Goal: Transaction & Acquisition: Obtain resource

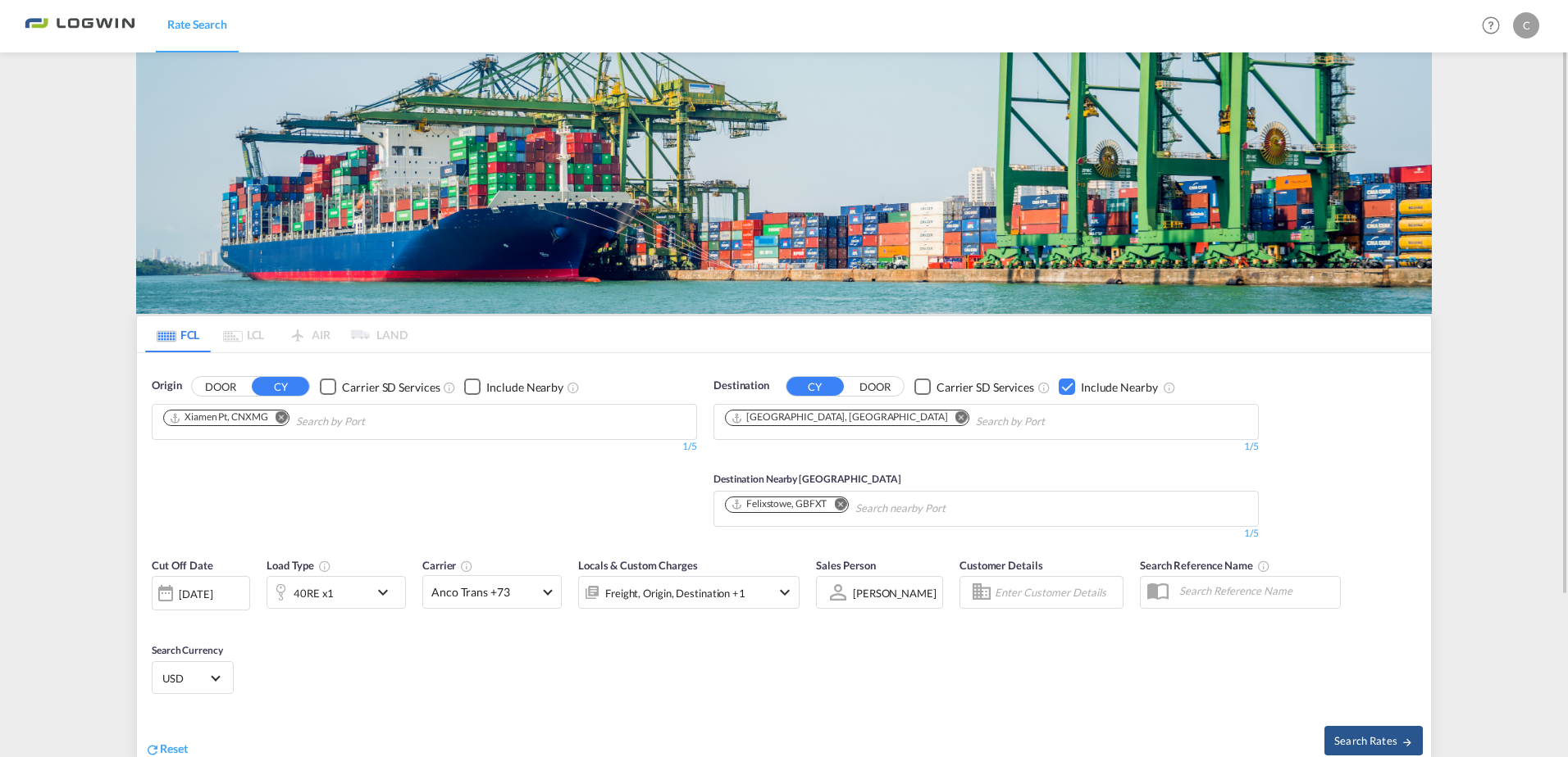
click at [286, 422] on md-icon "Remove" at bounding box center [282, 417] width 12 height 12
click at [290, 422] on input "Chips input." at bounding box center [241, 422] width 156 height 27
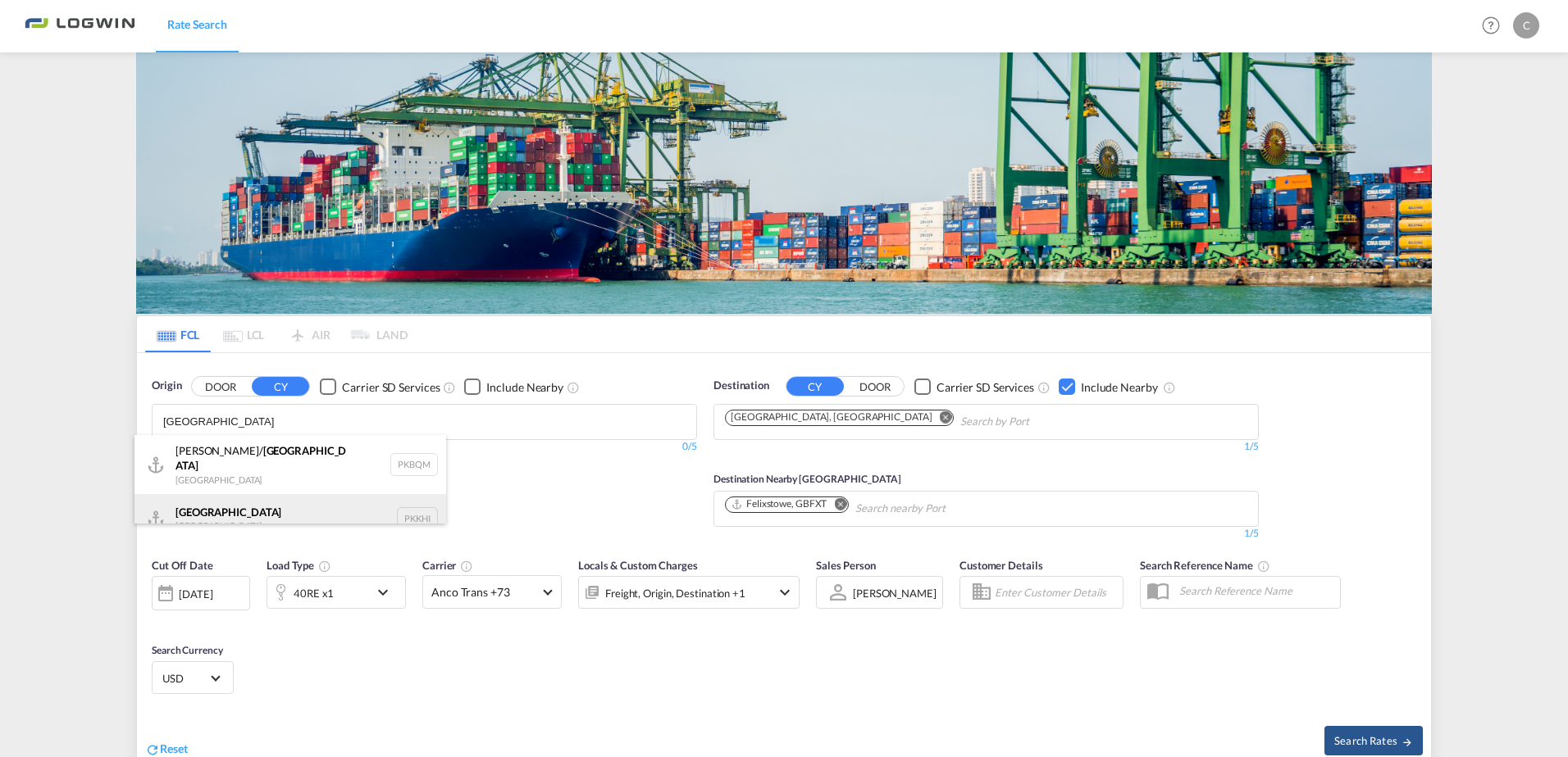
type input "karachi"
click at [274, 501] on div "Karachi Pakistan PKKHI" at bounding box center [290, 518] width 312 height 49
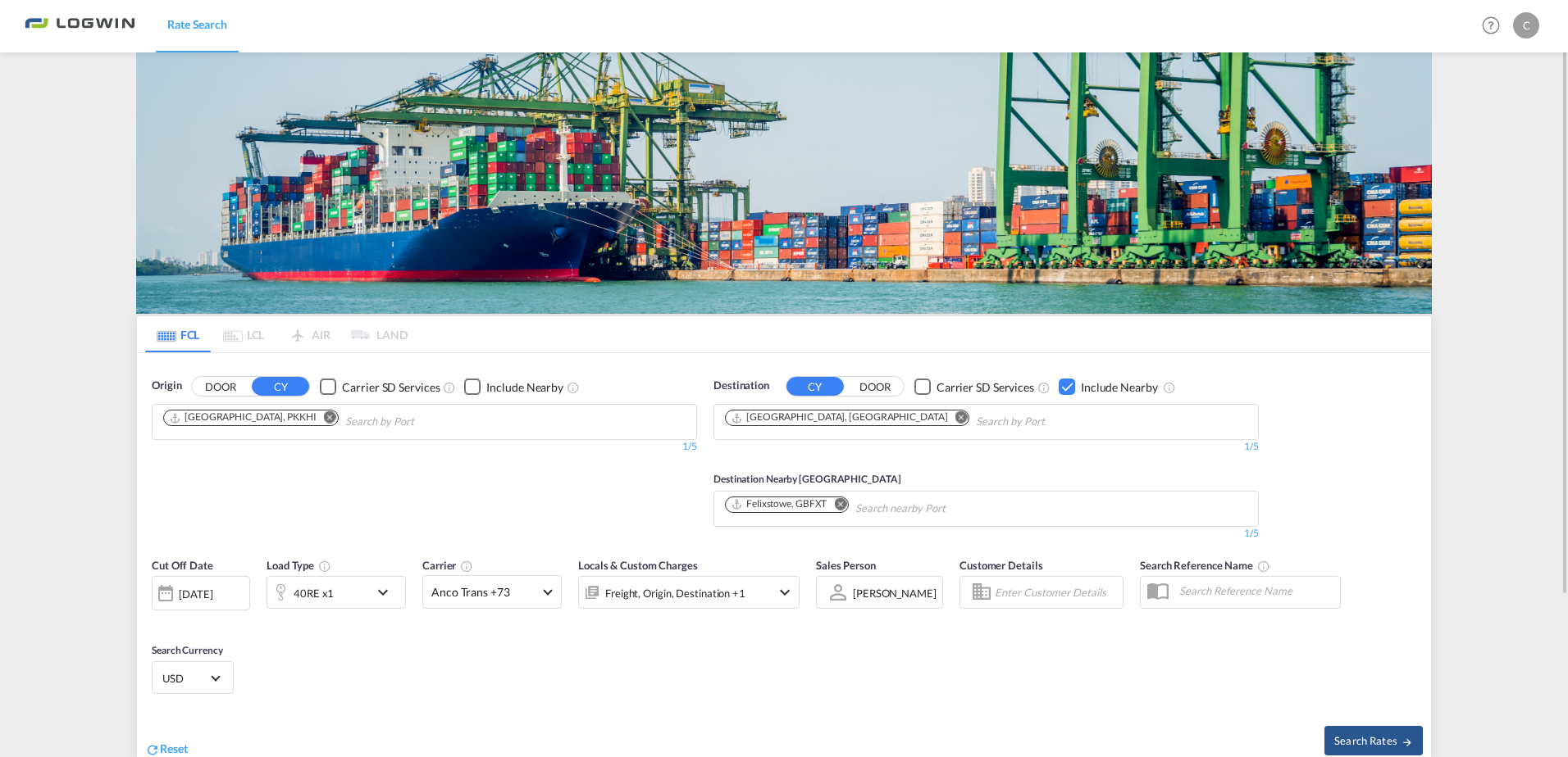
click at [469, 385] on div "Checkbox No Ink" at bounding box center [472, 387] width 16 height 16
click at [392, 521] on md-chips at bounding box center [424, 509] width 543 height 34
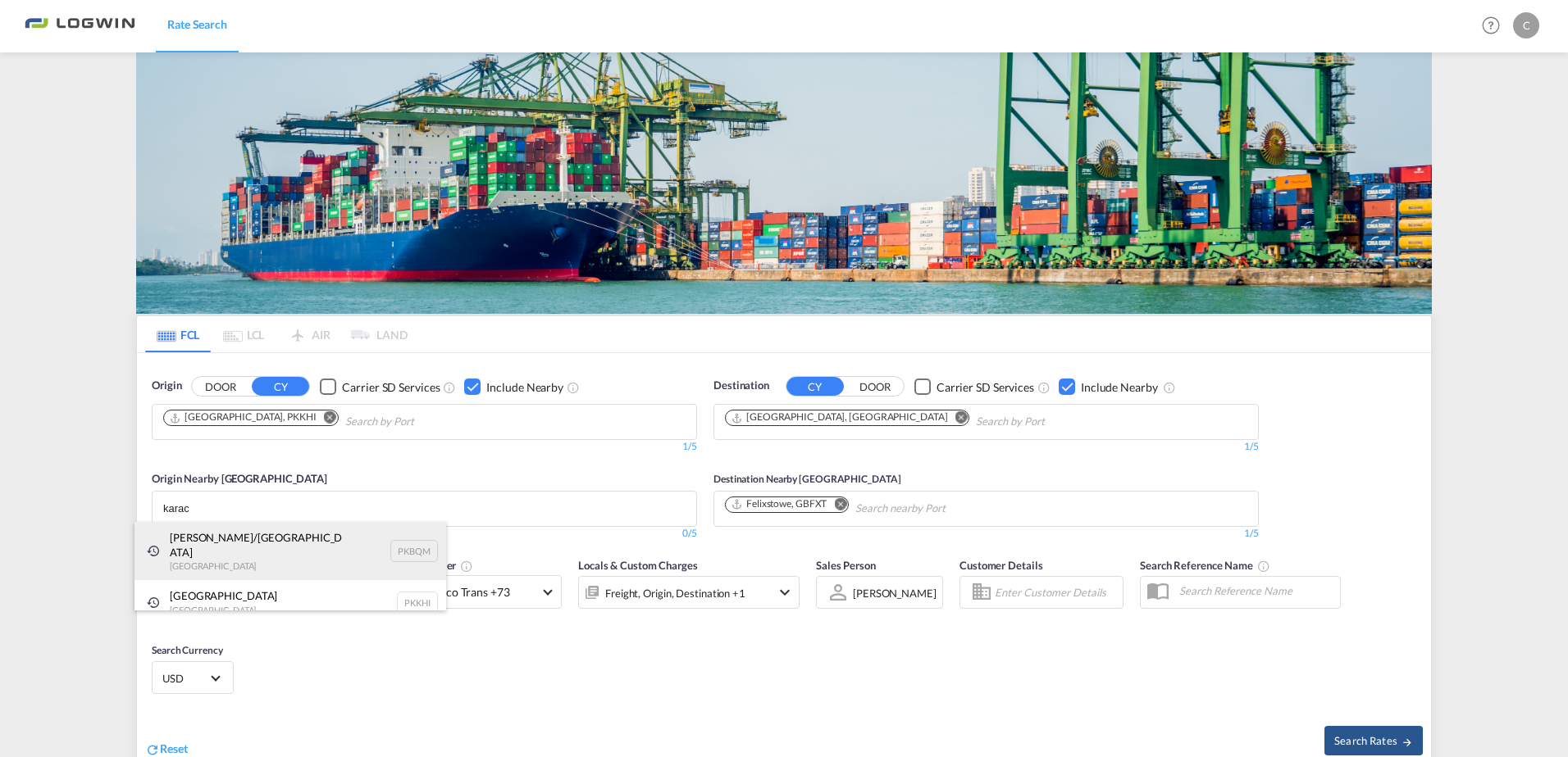
type input "karac"
click at [299, 539] on div "Muhammad Bin Qasim/Karachi Pakistan PKBQM" at bounding box center [290, 551] width 312 height 59
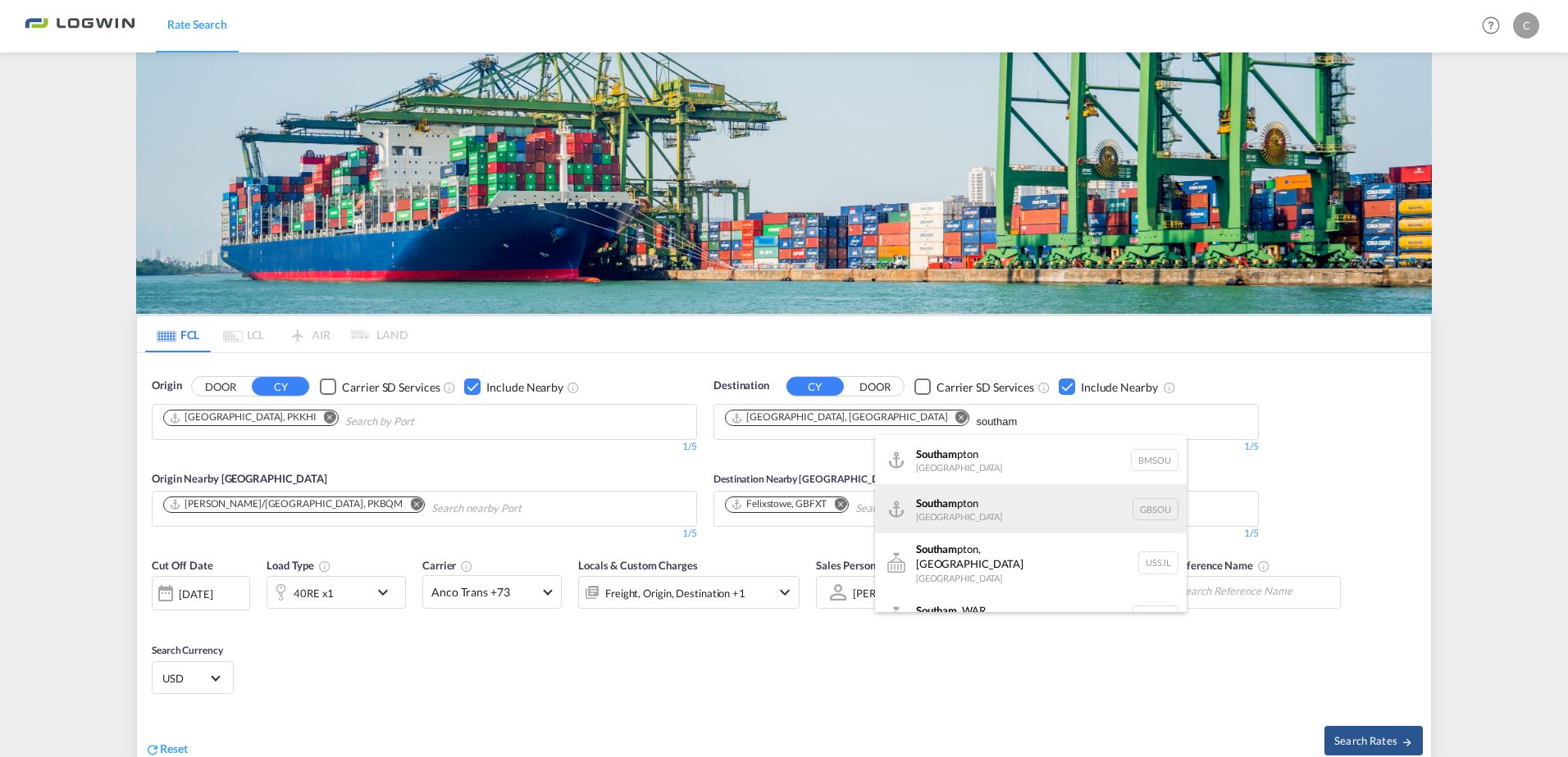
type input "southam"
click at [1019, 504] on div "Southam pton United Kingdom GBSOU" at bounding box center [1030, 508] width 312 height 49
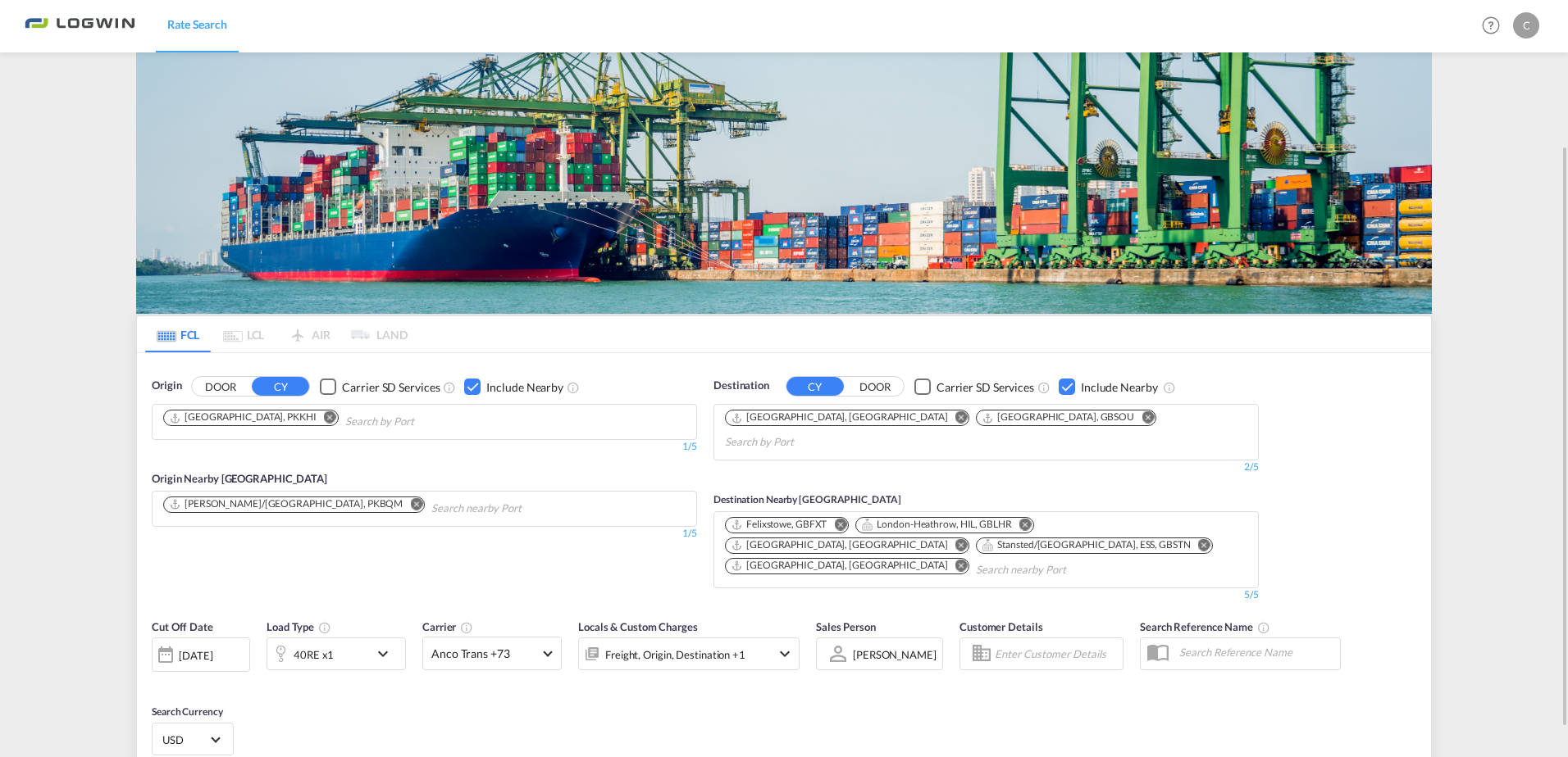
scroll to position [164, 0]
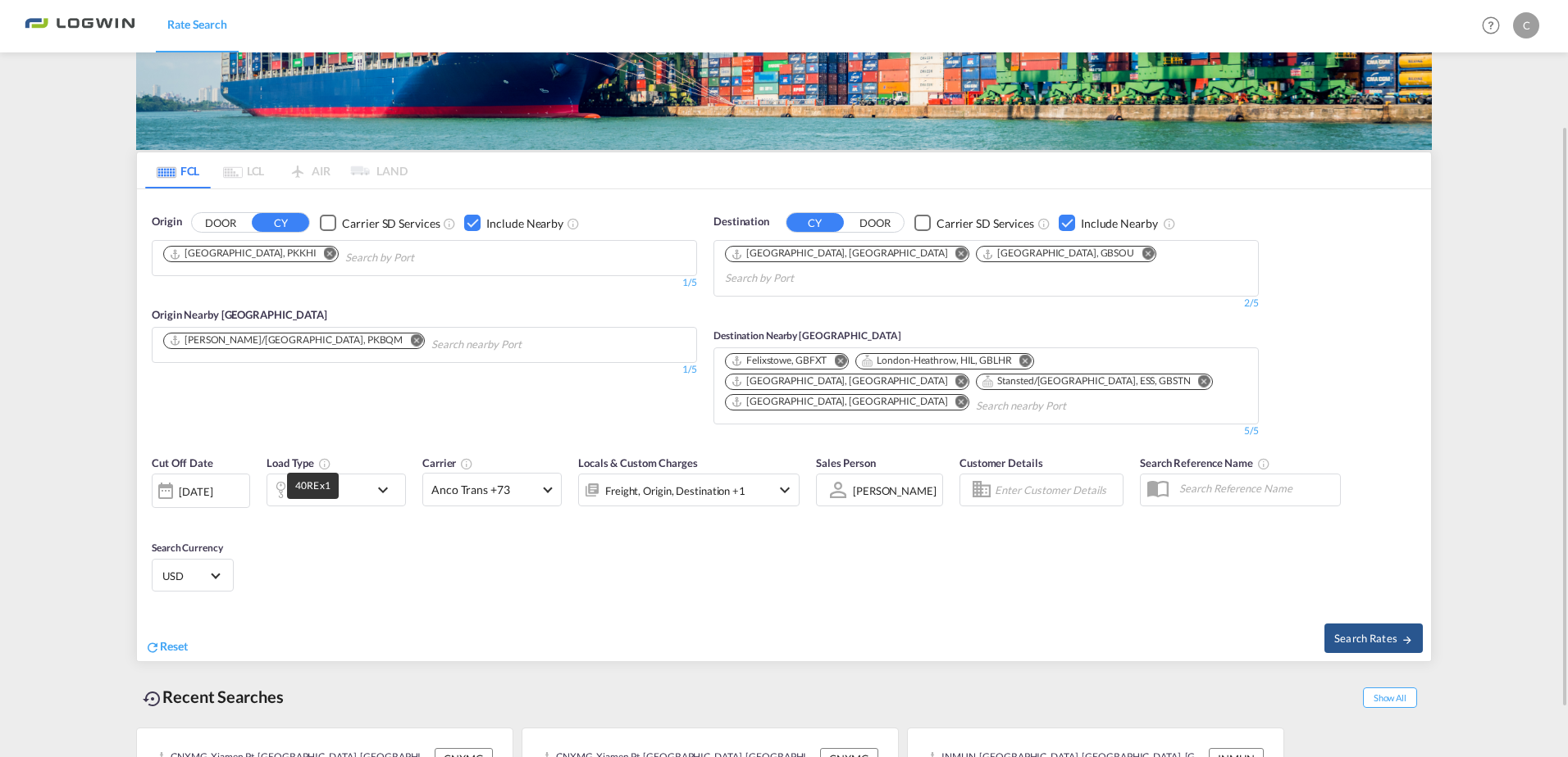
click at [328, 480] on div "40RE x1" at bounding box center [313, 491] width 40 height 23
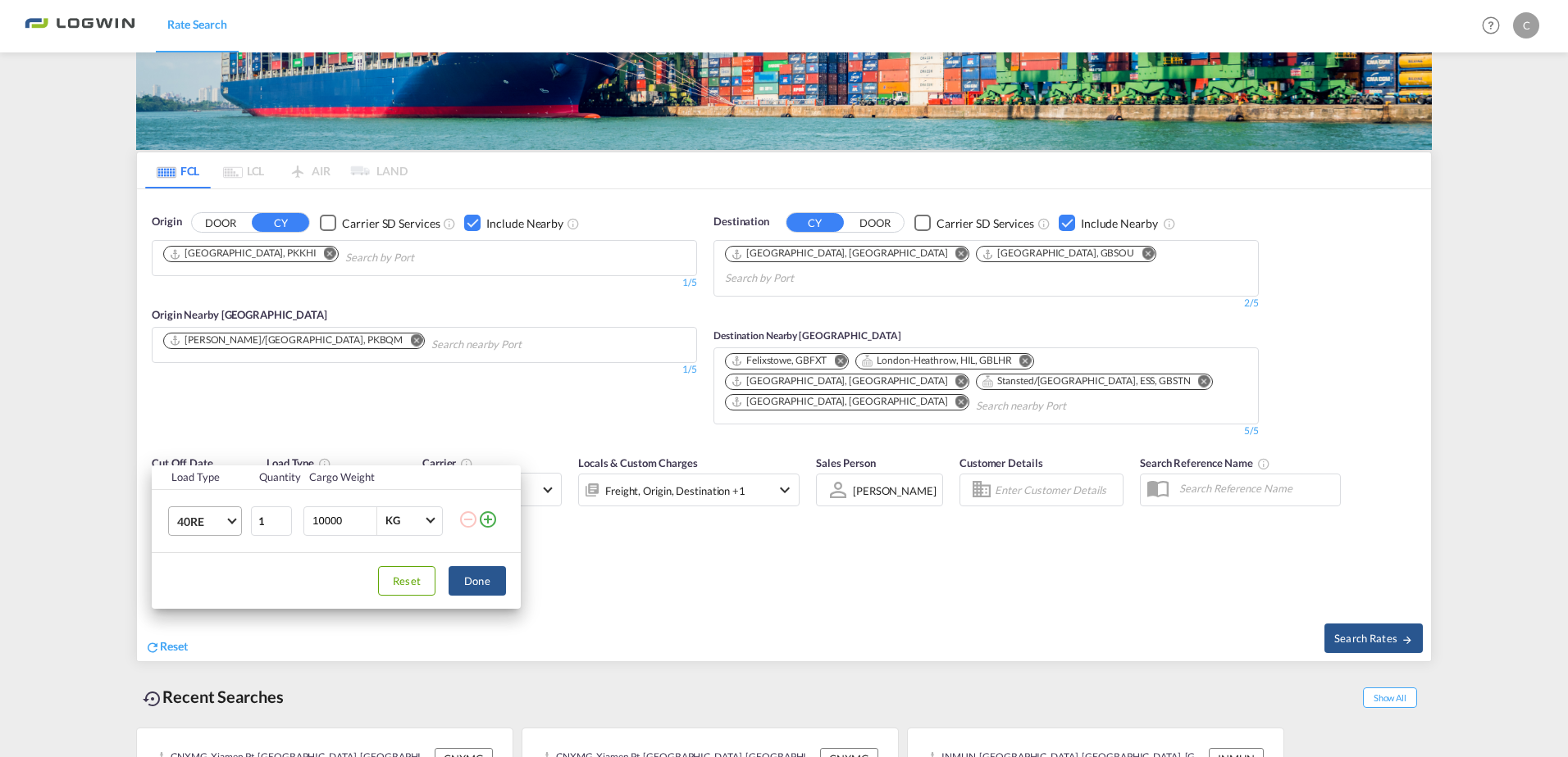
click at [228, 523] on md-select-value "40RE" at bounding box center [208, 521] width 66 height 28
click at [210, 512] on md-option "40HC" at bounding box center [220, 515] width 111 height 39
drag, startPoint x: 348, startPoint y: 522, endPoint x: 267, endPoint y: 513, distance: 81.5
click at [267, 513] on tr "40HC 1 10000 KG KG" at bounding box center [336, 521] width 369 height 63
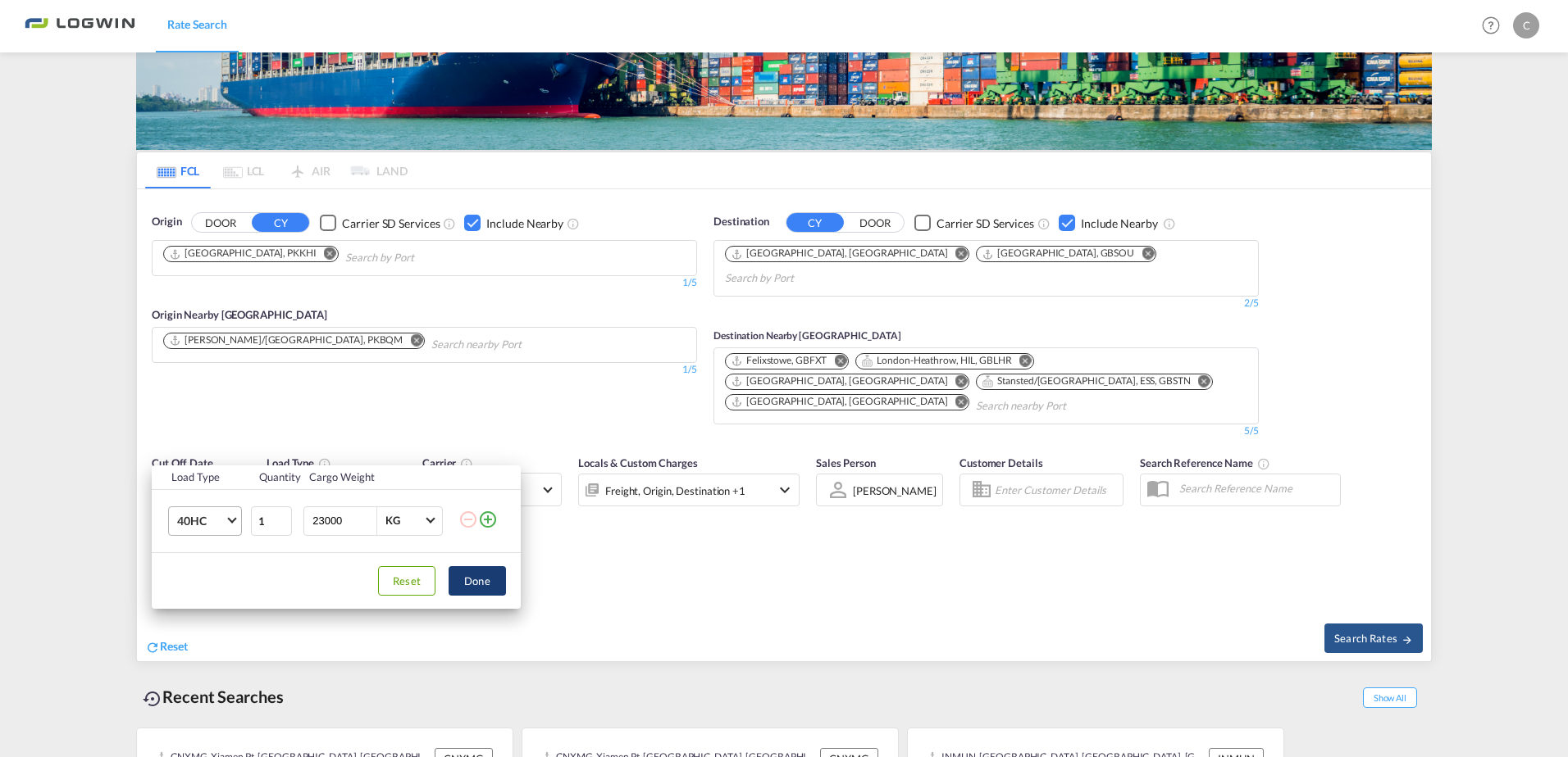
type input "23000"
click at [479, 575] on button "Done" at bounding box center [477, 581] width 57 height 29
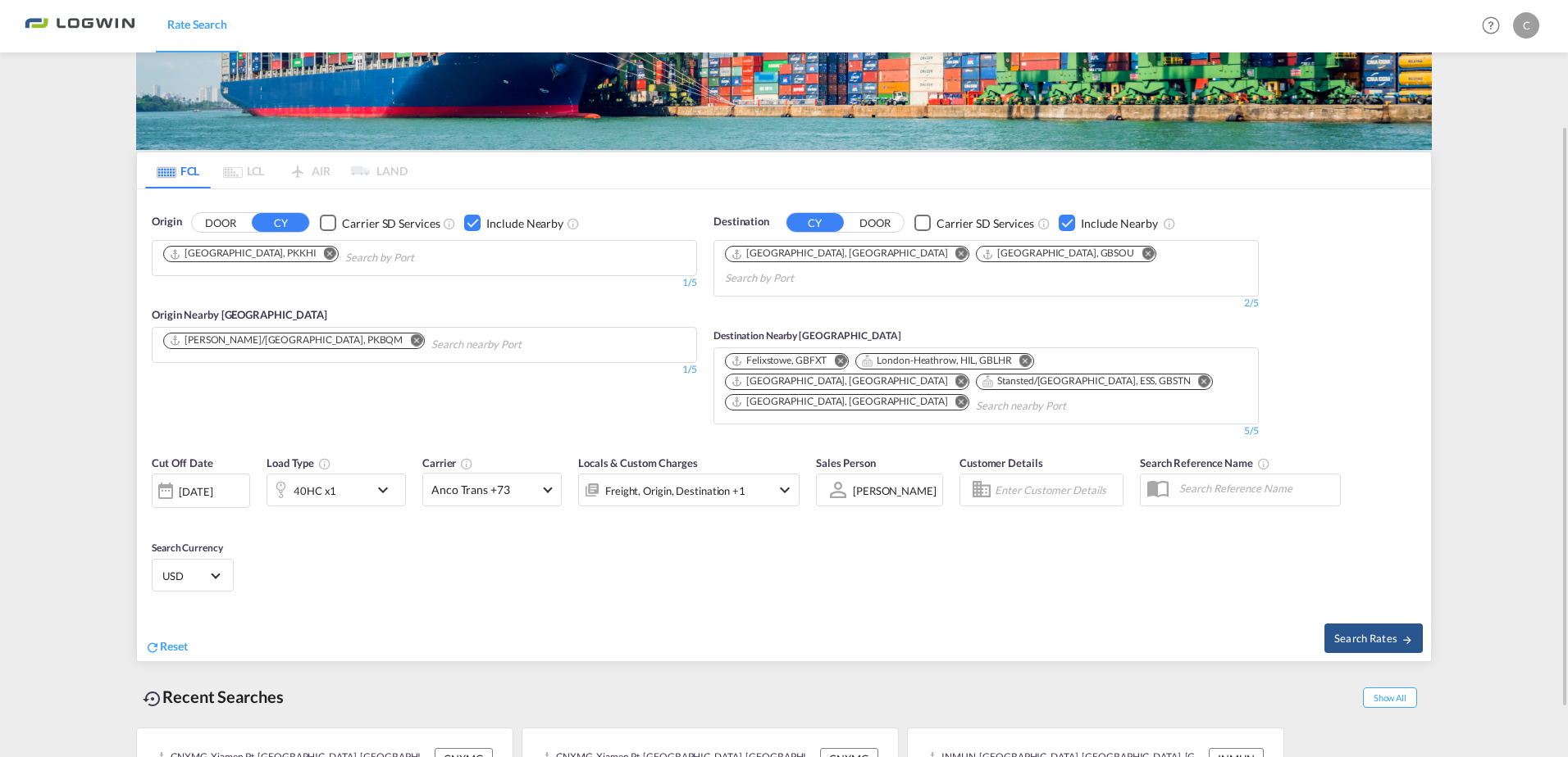
drag, startPoint x: 633, startPoint y: 508, endPoint x: 762, endPoint y: 452, distance: 140.6
click at [634, 508] on div "Cut Off Date 13 Aug 2025 13/08/2025 Load Type 40HC x1 Carrier Anco Trans +73 On…" at bounding box center [784, 526] width 1294 height 160
click at [1385, 632] on span "Search Rates" at bounding box center [1374, 638] width 79 height 13
type input "PKKHI to GBLGP,GBSOU / 13 Aug 2025"
